Goal: Task Accomplishment & Management: Manage account settings

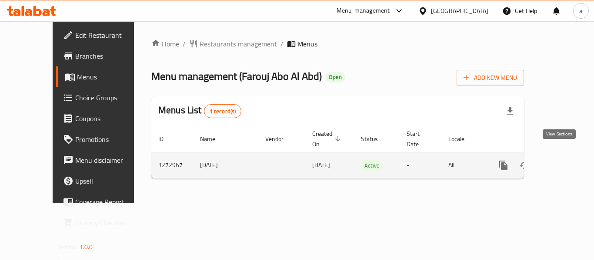
click at [561, 160] on icon "enhanced table" at bounding box center [566, 165] width 10 height 10
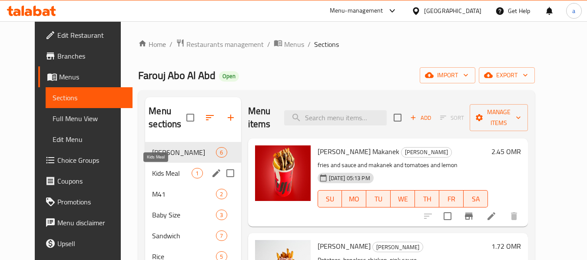
click at [152, 175] on span "Kids Meal" at bounding box center [172, 173] width 40 height 10
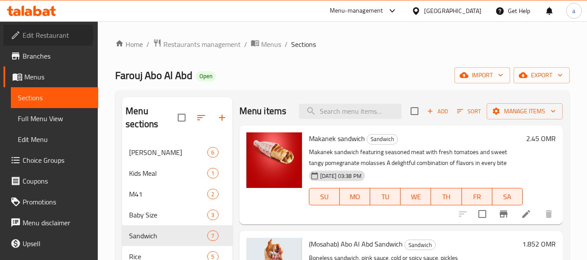
click at [44, 36] on span "Edit Restaurant" at bounding box center [57, 35] width 69 height 10
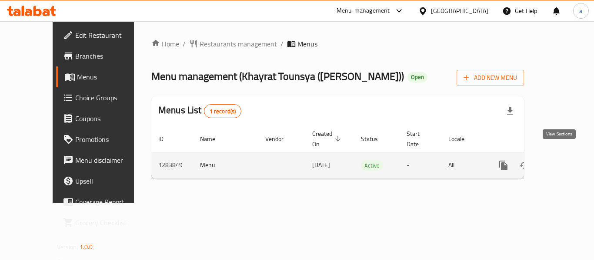
click at [561, 160] on icon "enhanced table" at bounding box center [566, 165] width 10 height 10
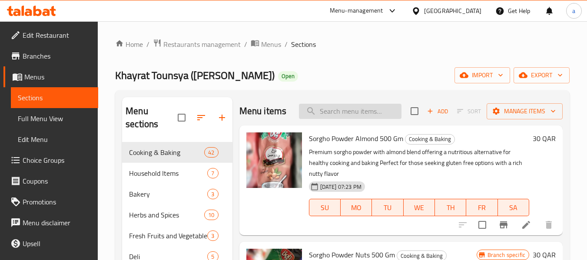
click at [338, 117] on input "search" at bounding box center [350, 111] width 103 height 15
paste input "Sorgho Powder Sesam 500 GM"
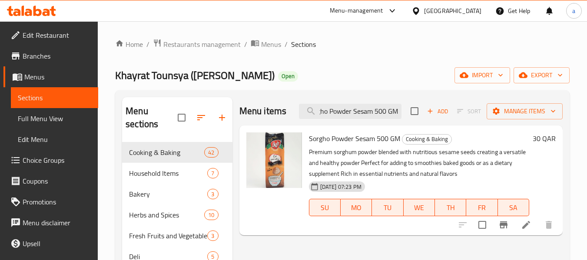
type input "Sorgho Powder Sesam 500 GM"
click at [49, 38] on span "Edit Restaurant" at bounding box center [57, 35] width 69 height 10
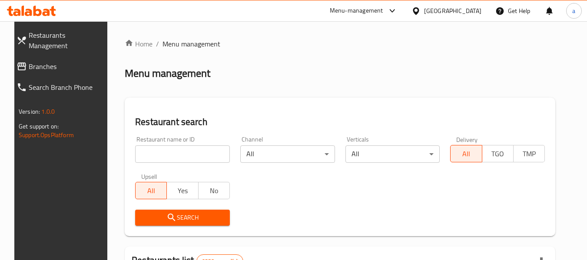
click at [57, 56] on link "Branches" at bounding box center [61, 66] width 103 height 21
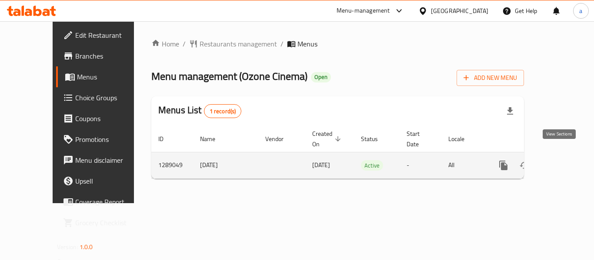
click at [562, 162] on icon "enhanced table" at bounding box center [566, 166] width 8 height 8
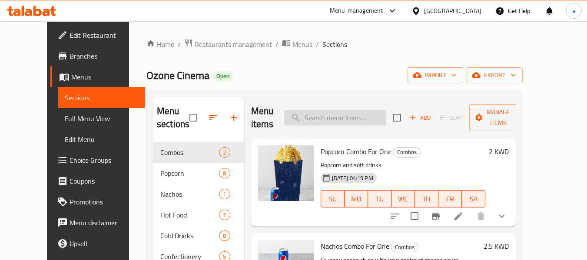
click at [337, 114] on input "search" at bounding box center [335, 117] width 103 height 15
paste input "Milk Chocolate Cookie"
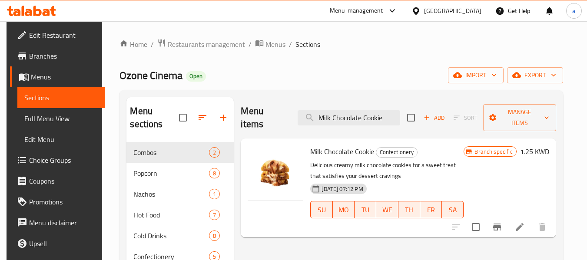
type input "Milk Chocolate Cookie"
click at [525, 222] on icon at bounding box center [520, 227] width 10 height 10
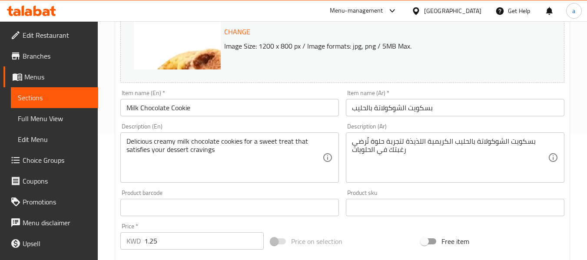
scroll to position [130, 0]
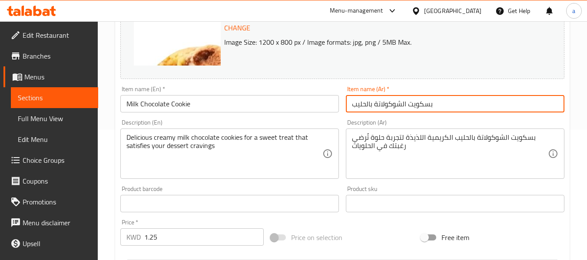
drag, startPoint x: 440, startPoint y: 104, endPoint x: 354, endPoint y: 104, distance: 85.7
click at [354, 104] on input "بسكويت الشوكولاتة بالحليب" at bounding box center [455, 103] width 219 height 17
click at [112, 114] on div "Home / Restaurants management / Menus / Sections / item / update Confectionery …" at bounding box center [343, 194] width 490 height 606
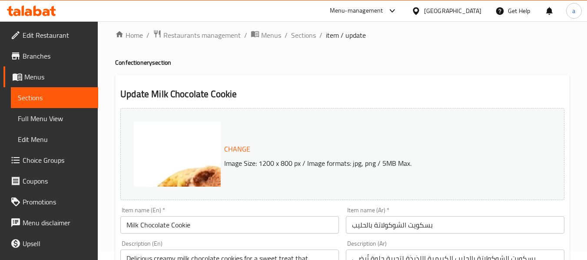
scroll to position [0, 0]
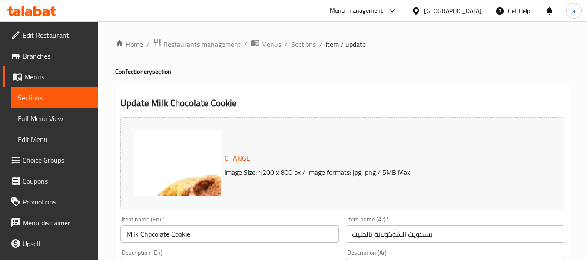
click at [40, 79] on span "Menus" at bounding box center [57, 77] width 67 height 10
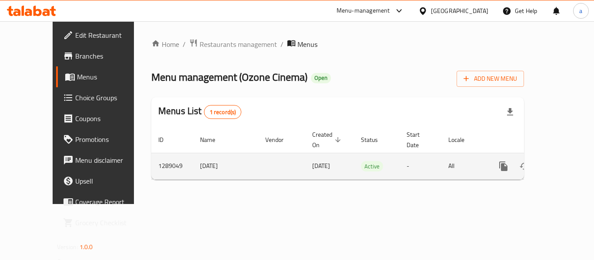
click at [562, 163] on icon "enhanced table" at bounding box center [566, 167] width 8 height 8
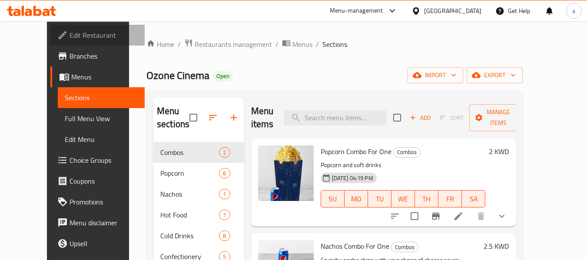
click at [70, 31] on span "Edit Restaurant" at bounding box center [104, 35] width 69 height 10
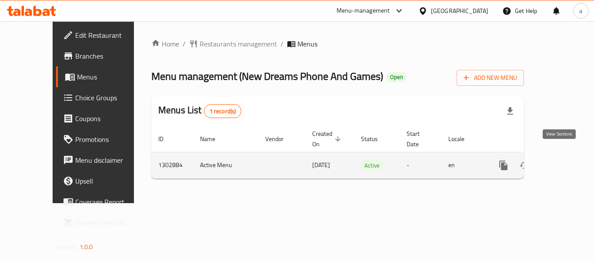
click at [561, 160] on icon "enhanced table" at bounding box center [566, 165] width 10 height 10
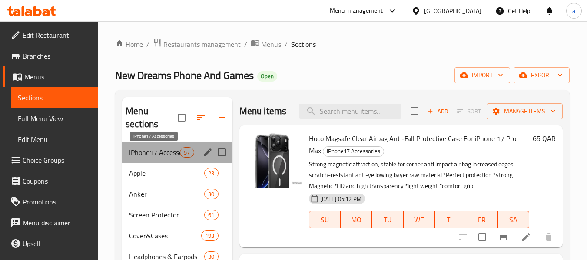
click at [147, 154] on span "IPhone17 Accessories" at bounding box center [154, 152] width 51 height 10
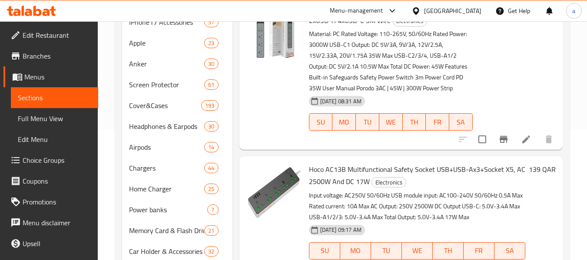
click at [49, 36] on span "Edit Restaurant" at bounding box center [57, 35] width 69 height 10
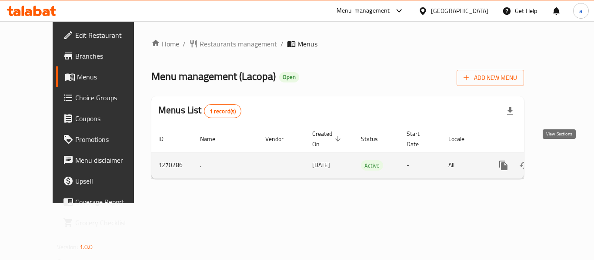
click at [566, 155] on link "enhanced table" at bounding box center [566, 165] width 21 height 21
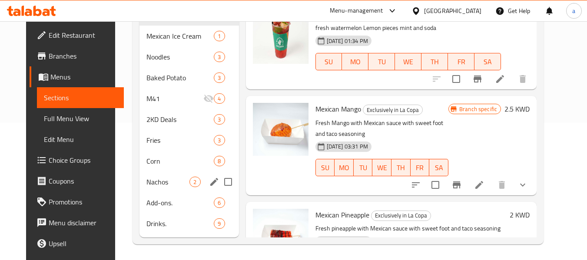
scroll to position [139, 0]
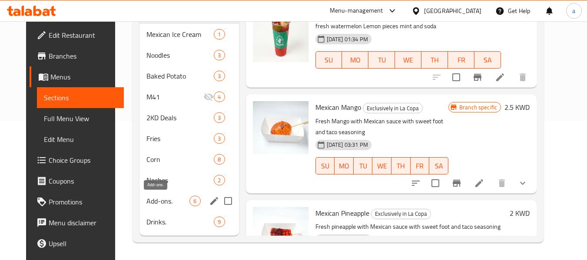
click at [147, 205] on span "Add-ons." at bounding box center [168, 201] width 43 height 10
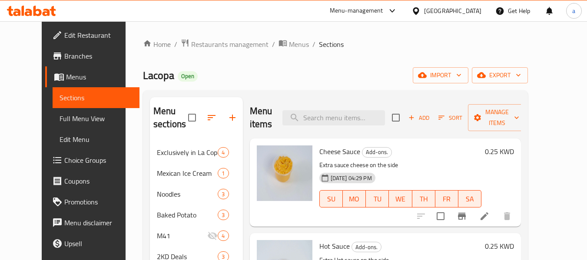
click at [64, 40] on span "Edit Restaurant" at bounding box center [98, 35] width 69 height 10
